Goal: Task Accomplishment & Management: Use online tool/utility

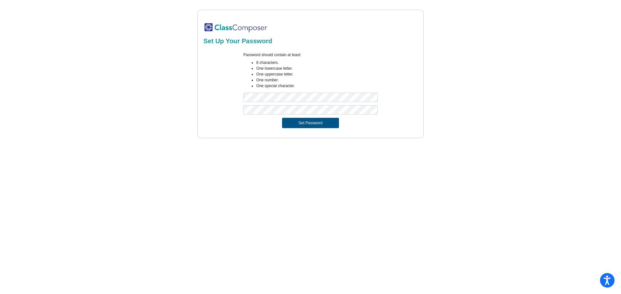
click at [302, 122] on button "Set Password" at bounding box center [310, 123] width 57 height 10
click at [288, 125] on button "Set Password" at bounding box center [310, 123] width 57 height 10
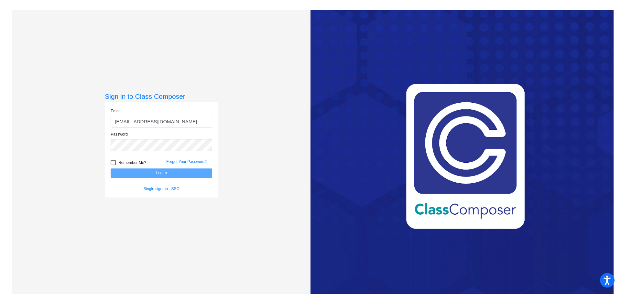
type input "[EMAIL_ADDRESS][DOMAIN_NAME]"
click at [111, 169] on button "Log In" at bounding box center [161, 173] width 101 height 9
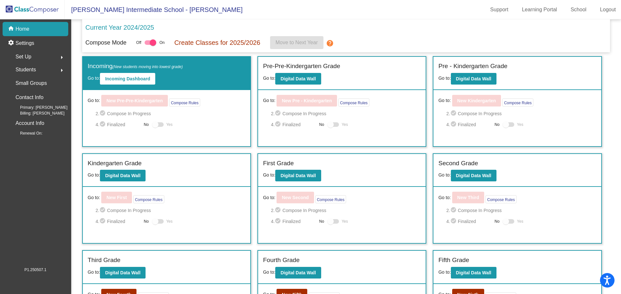
click at [134, 29] on p "Current Year 2024/2025" at bounding box center [119, 28] width 69 height 10
click at [233, 42] on p "Create Classes for 2025/2026" at bounding box center [217, 43] width 86 height 10
click at [248, 44] on p "Create Classes for 2025/2026" at bounding box center [217, 43] width 86 height 10
click at [196, 33] on div "Current Year 2024/2025" at bounding box center [345, 30] width 521 height 14
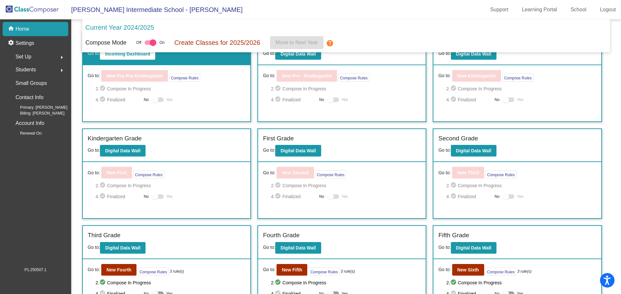
scroll to position [88, 0]
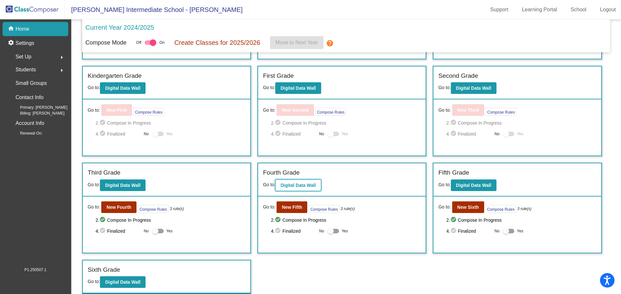
click at [297, 182] on button "Digital Data Wall" at bounding box center [298, 186] width 46 height 12
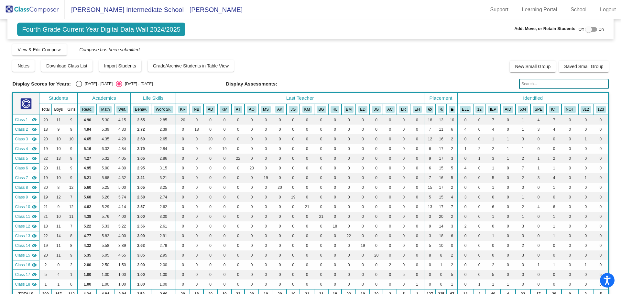
click at [318, 63] on div "Notes Download Class List Import Students Grade/Archive Students in Table View …" at bounding box center [310, 65] width 596 height 13
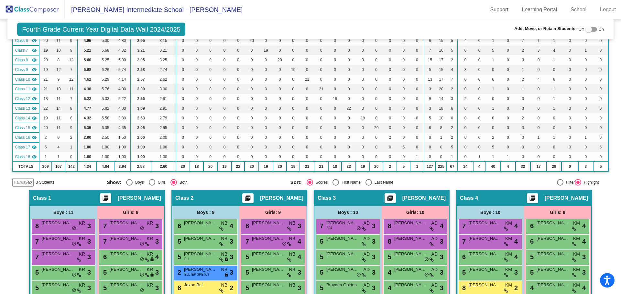
scroll to position [129, 0]
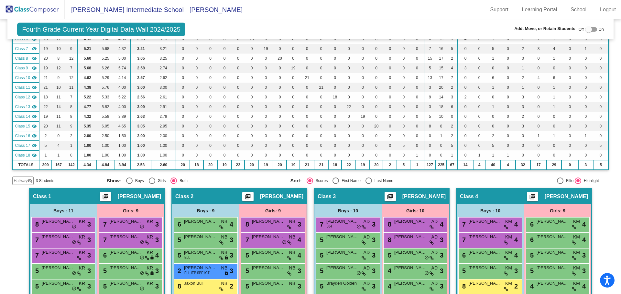
click at [313, 11] on mat-toolbar "[PERSON_NAME] Intermediate School - [PERSON_NAME] Support Learning Portal Schoo…" at bounding box center [310, 9] width 621 height 19
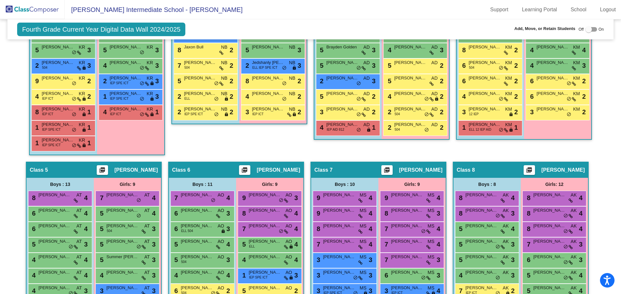
scroll to position [388, 0]
